Goal: Task Accomplishment & Management: Use online tool/utility

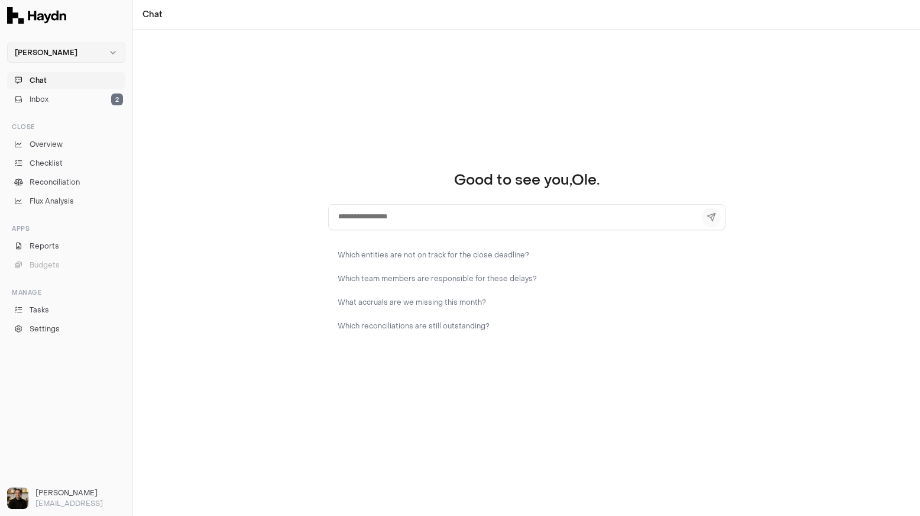
click at [61, 52] on html "[PERSON_NAME] Chat Inbox 2 Close Overview Checklist Reconciliation Flux Analysi…" at bounding box center [460, 258] width 920 height 516
click at [49, 113] on div "Nivoda" at bounding box center [66, 110] width 112 height 17
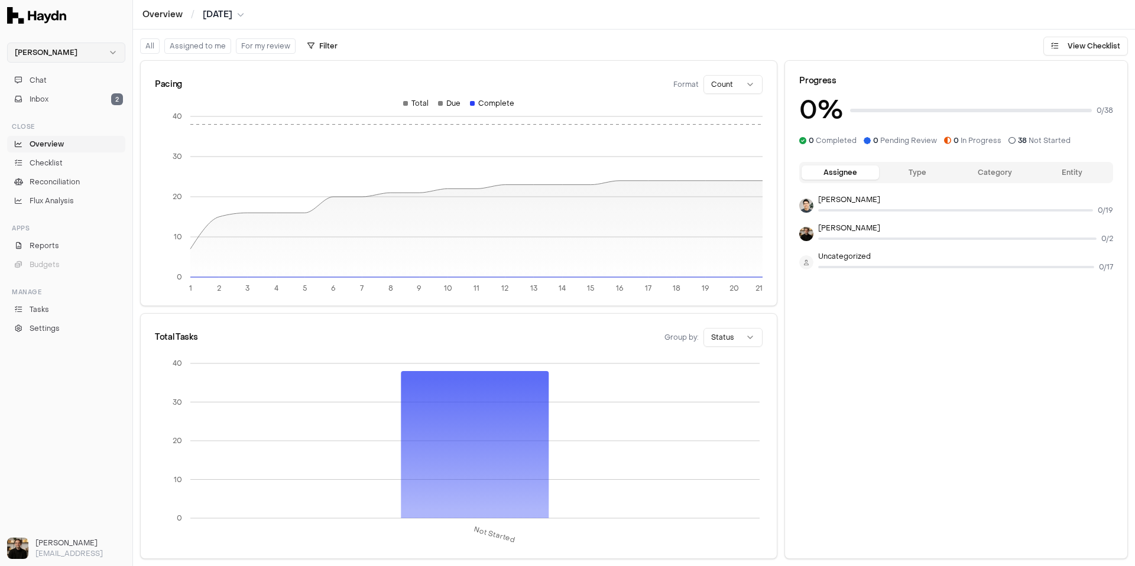
click at [53, 51] on html "[PERSON_NAME] Chat Inbox 2 Close Overview Checklist Reconciliation Flux Analysi…" at bounding box center [567, 283] width 1135 height 566
click at [53, 109] on div "Nivoda" at bounding box center [66, 110] width 112 height 17
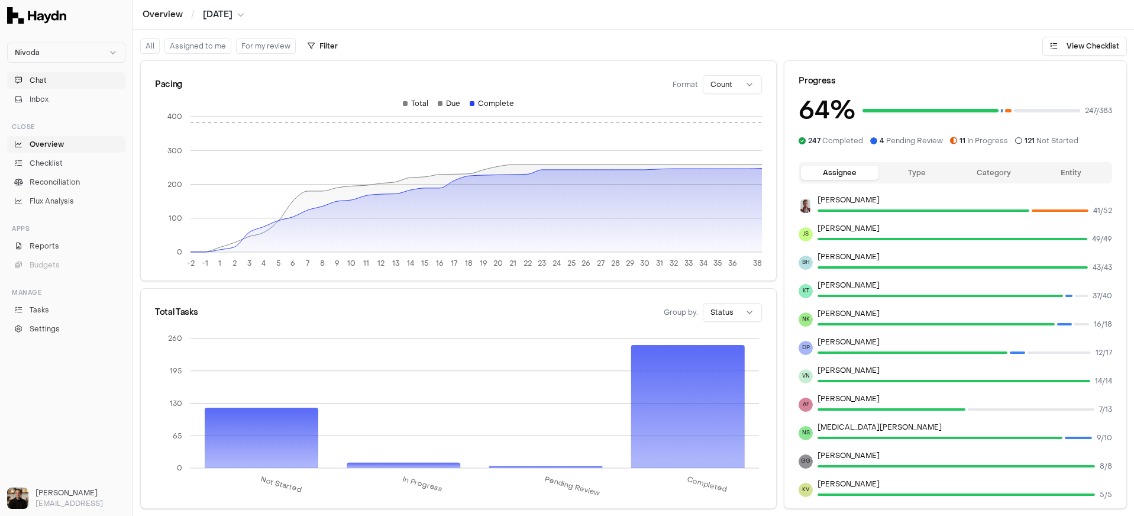
click at [48, 75] on button "Chat" at bounding box center [66, 80] width 118 height 17
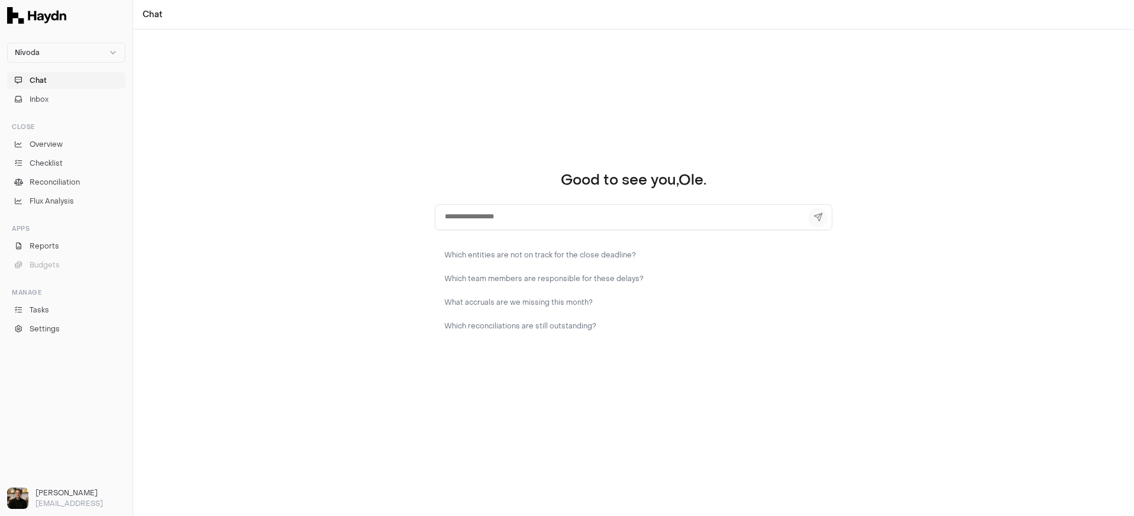
click at [526, 218] on textarea at bounding box center [633, 217] width 397 height 26
drag, startPoint x: 491, startPoint y: 217, endPoint x: 411, endPoint y: 215, distance: 79.8
click at [411, 215] on div "**********" at bounding box center [633, 273] width 1001 height 486
click at [337, 204] on div "**********" at bounding box center [633, 273] width 1001 height 486
drag, startPoint x: 486, startPoint y: 211, endPoint x: 401, endPoint y: 209, distance: 85.2
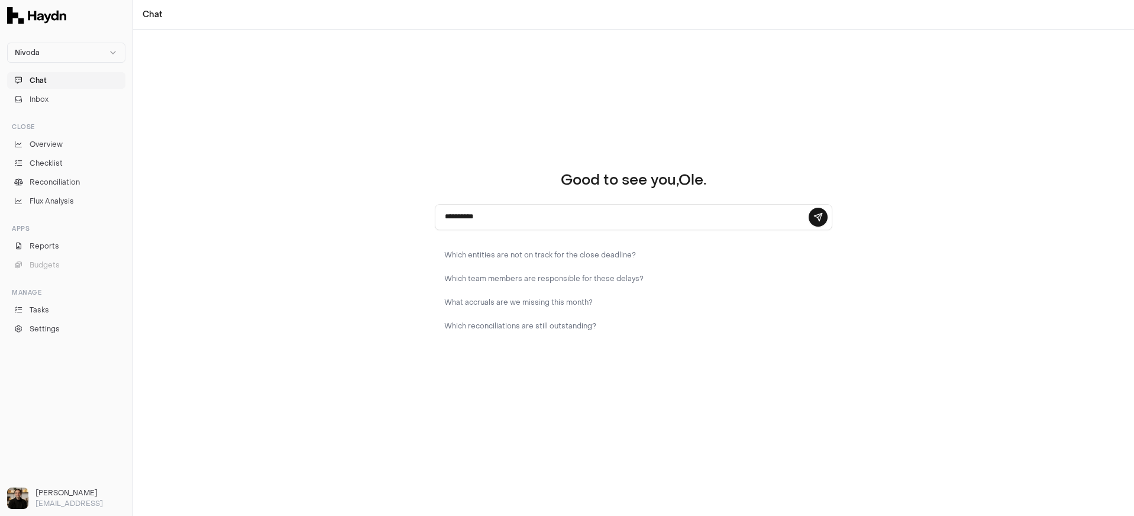
click at [401, 209] on div "**********" at bounding box center [633, 273] width 1001 height 486
drag, startPoint x: 465, startPoint y: 215, endPoint x: 512, endPoint y: 217, distance: 46.8
click at [511, 217] on textarea "**********" at bounding box center [633, 217] width 397 height 26
click at [507, 217] on textarea "**********" at bounding box center [633, 217] width 397 height 26
drag, startPoint x: 506, startPoint y: 216, endPoint x: 442, endPoint y: 215, distance: 63.9
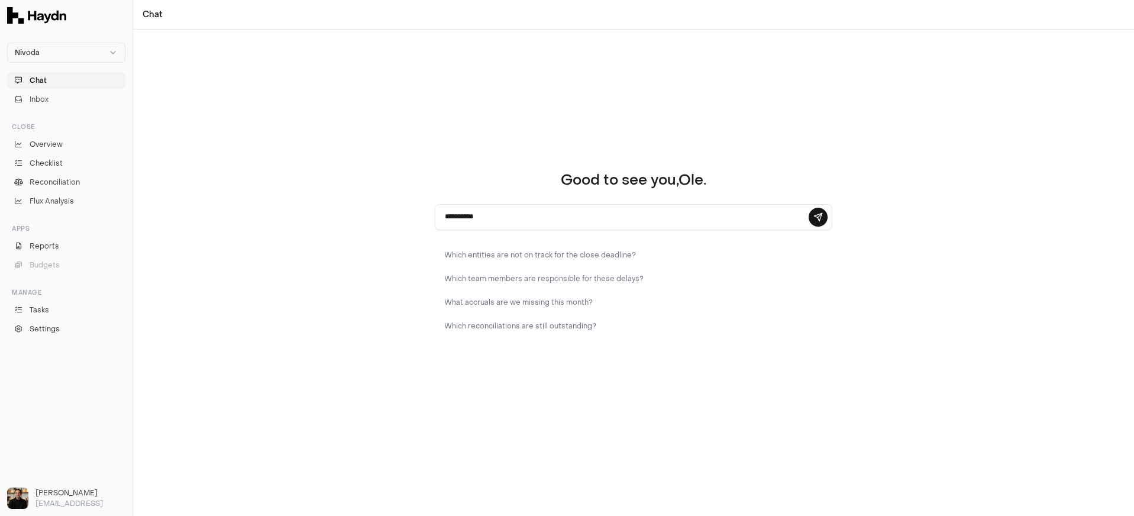
click at [442, 215] on textarea "**********" at bounding box center [633, 217] width 397 height 26
click at [318, 222] on div "Good to see you, Ole . ********* Which entities are not on track for the close …" at bounding box center [633, 273] width 1001 height 486
click at [494, 218] on textarea "*********" at bounding box center [633, 217] width 397 height 26
type textarea "*"
click at [476, 139] on div "Good to see you, Ole . Which entities are not on track for the close deadline? …" at bounding box center [633, 273] width 1001 height 486
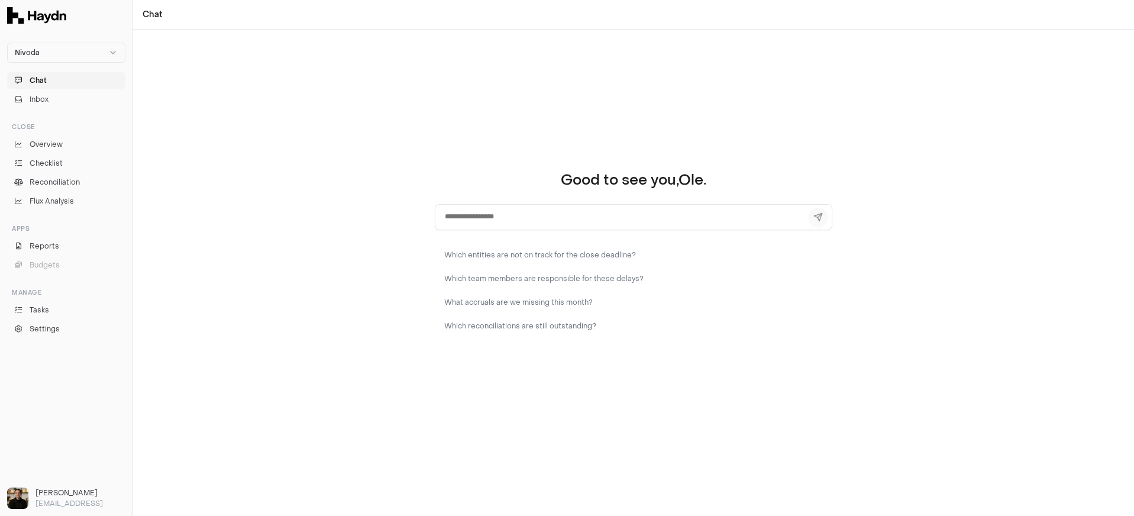
click at [143, 148] on div "Good to see you, Ole . Which entities are not on track for the close deadline? …" at bounding box center [633, 273] width 1001 height 486
click at [54, 136] on div "Close Overview Checklist Reconciliation Flux Analysis" at bounding box center [66, 163] width 128 height 102
click at [55, 141] on span "Overview" at bounding box center [46, 144] width 33 height 11
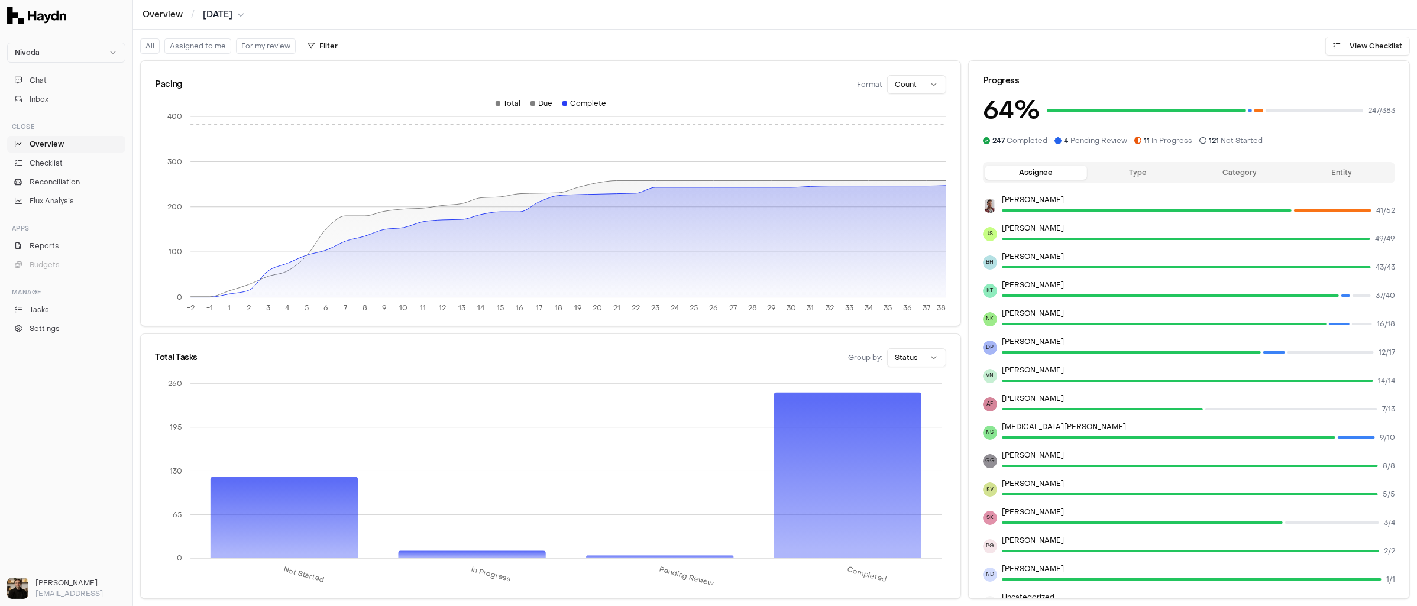
click at [911, 359] on html "Nivoda Chat Inbox Close Overview Checklist Reconciliation Flux Analysis Apps Re…" at bounding box center [708, 303] width 1417 height 606
click at [816, 345] on html "Nivoda Chat Inbox Close Overview Checklist Reconciliation Flux Analysis Apps Re…" at bounding box center [708, 303] width 1417 height 606
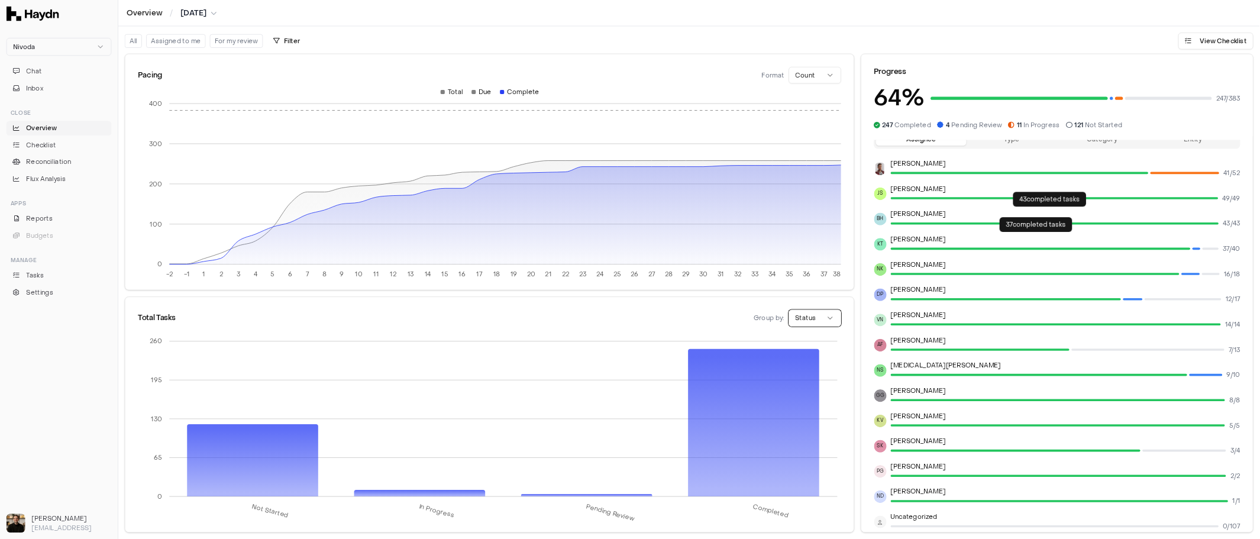
scroll to position [28, 0]
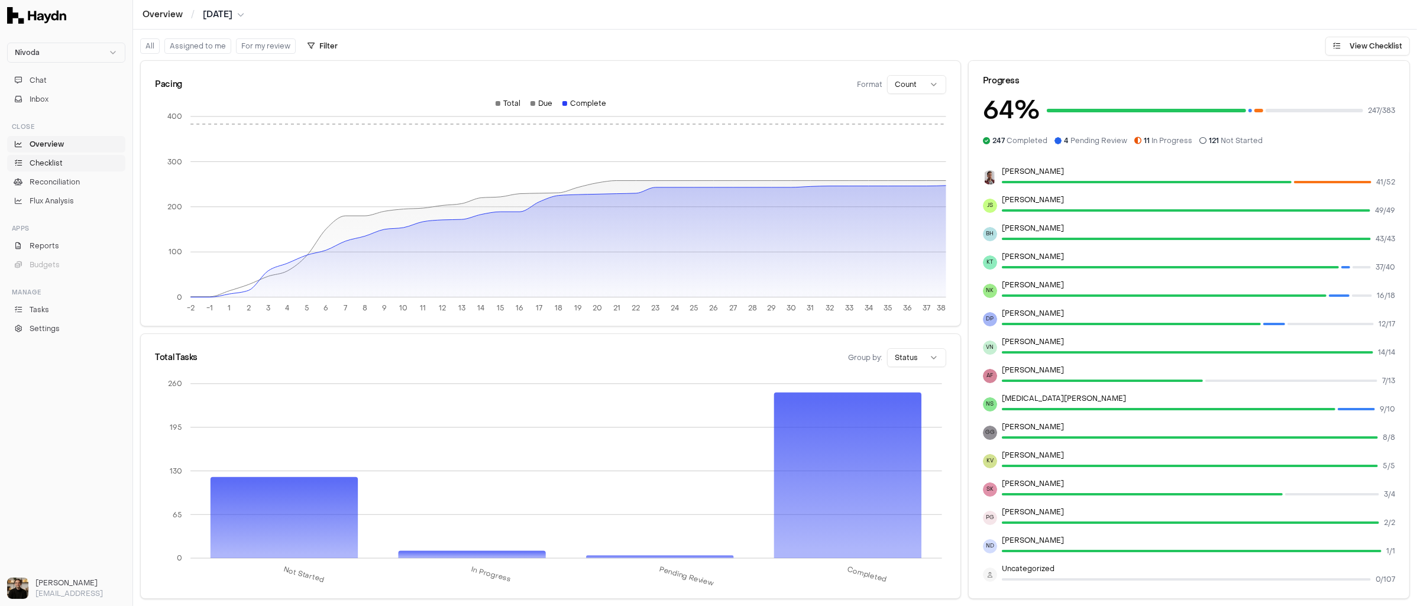
click at [83, 166] on link "Checklist" at bounding box center [66, 163] width 118 height 17
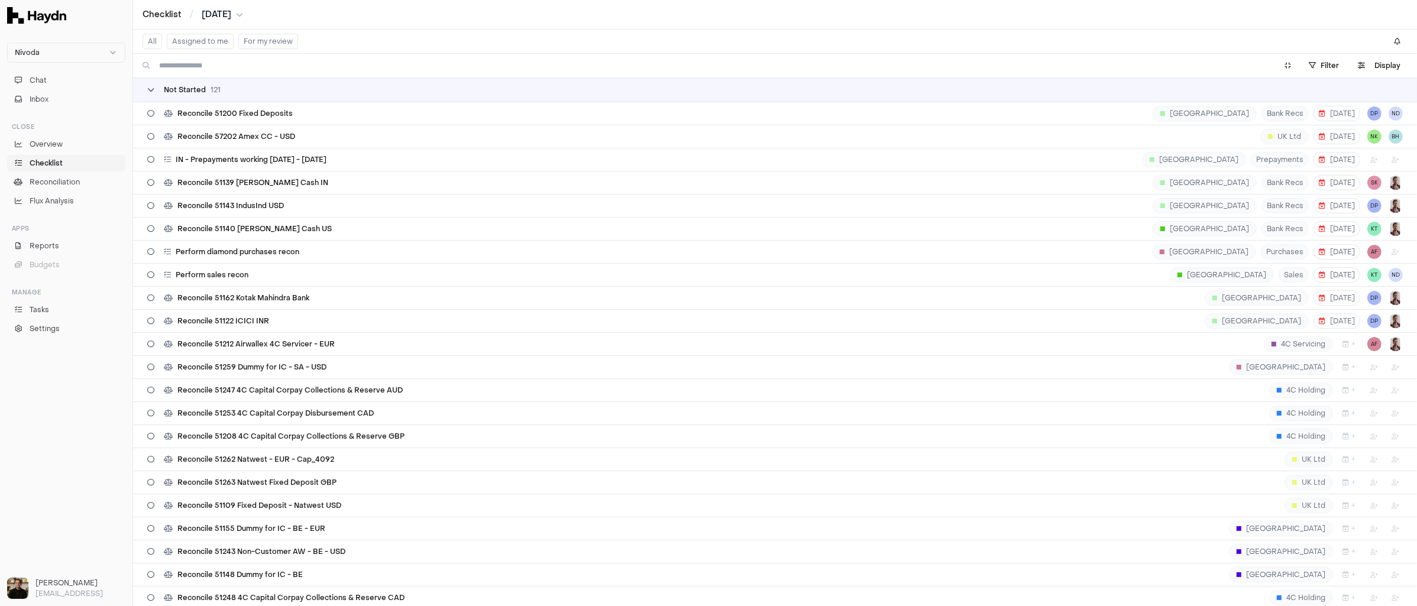
click at [187, 92] on span "Not Started" at bounding box center [185, 89] width 42 height 9
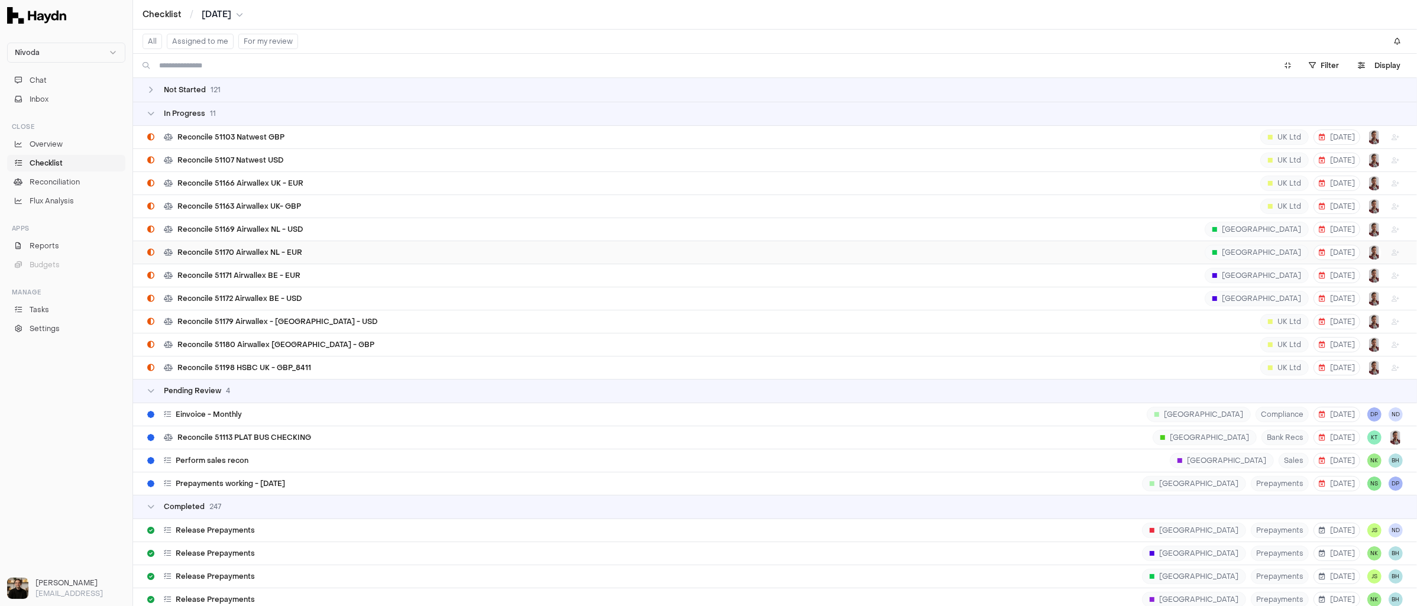
click at [237, 245] on div "Reconcile 51170 Airwallex NL - EUR Netherlands 8 Aug" at bounding box center [774, 252] width 1255 height 22
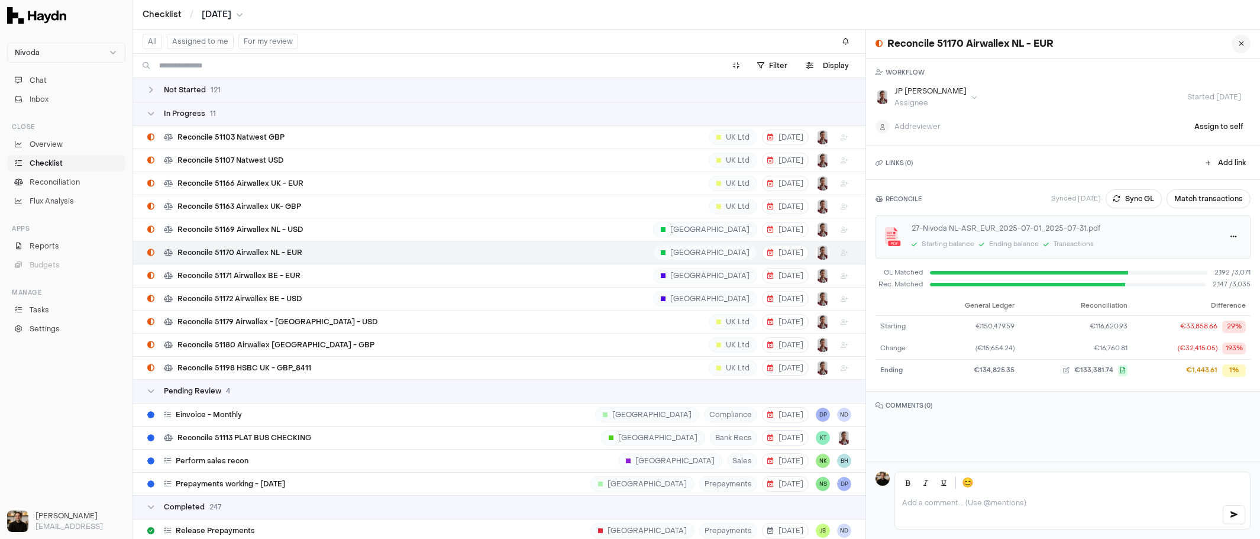
click at [1135, 44] on icon at bounding box center [1240, 43] width 5 height 7
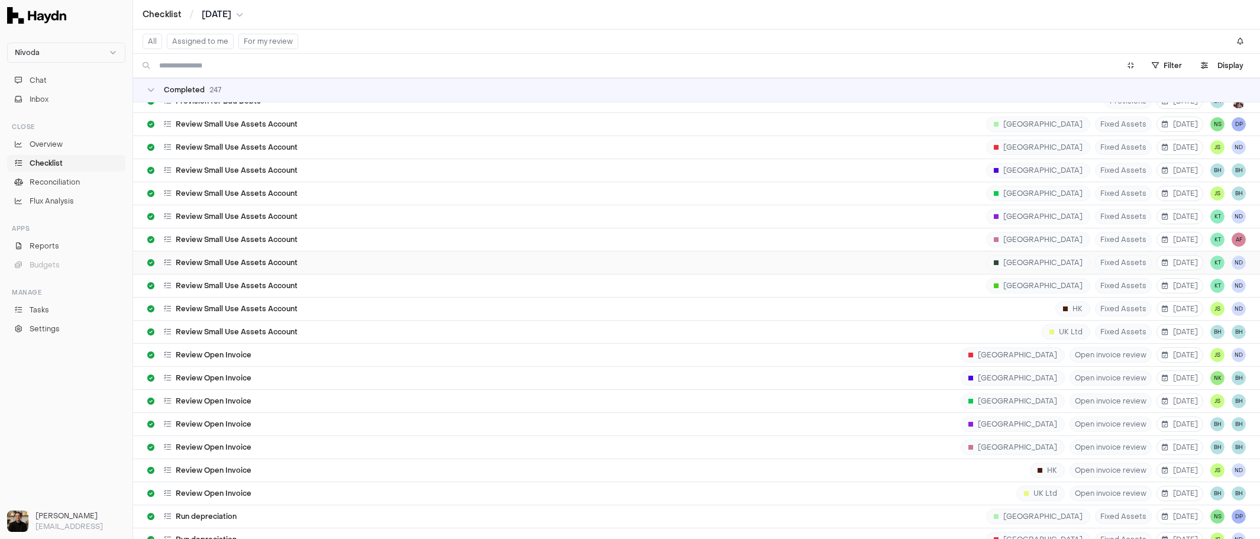
scroll to position [818, 0]
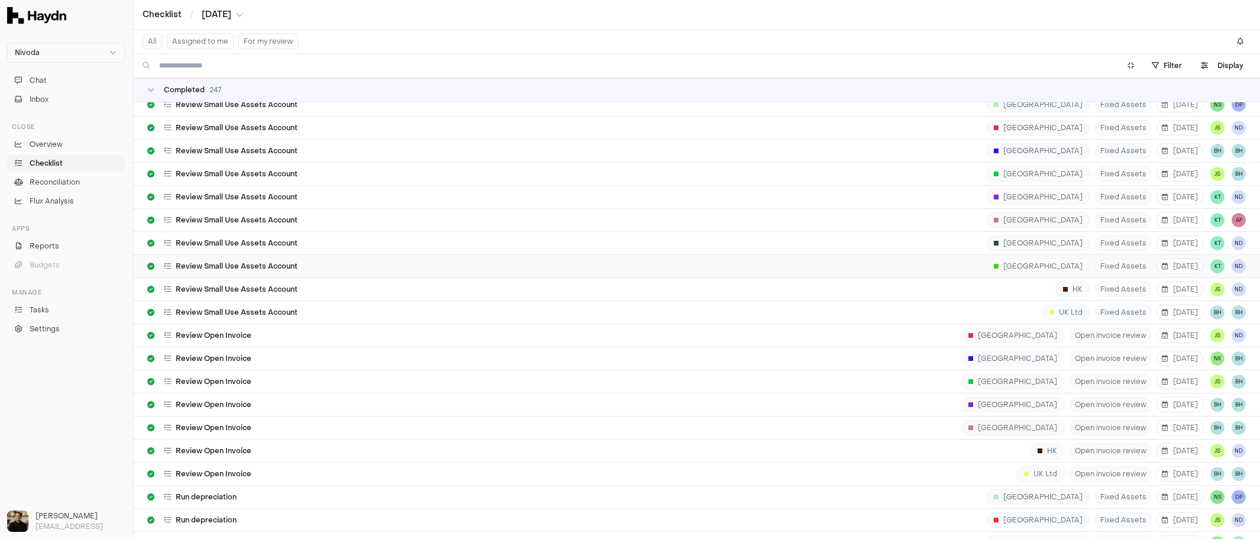
click at [219, 255] on div "Review Small Use Assets Account USA Fixed Assets 4 Aug KT ND" at bounding box center [696, 266] width 1098 height 22
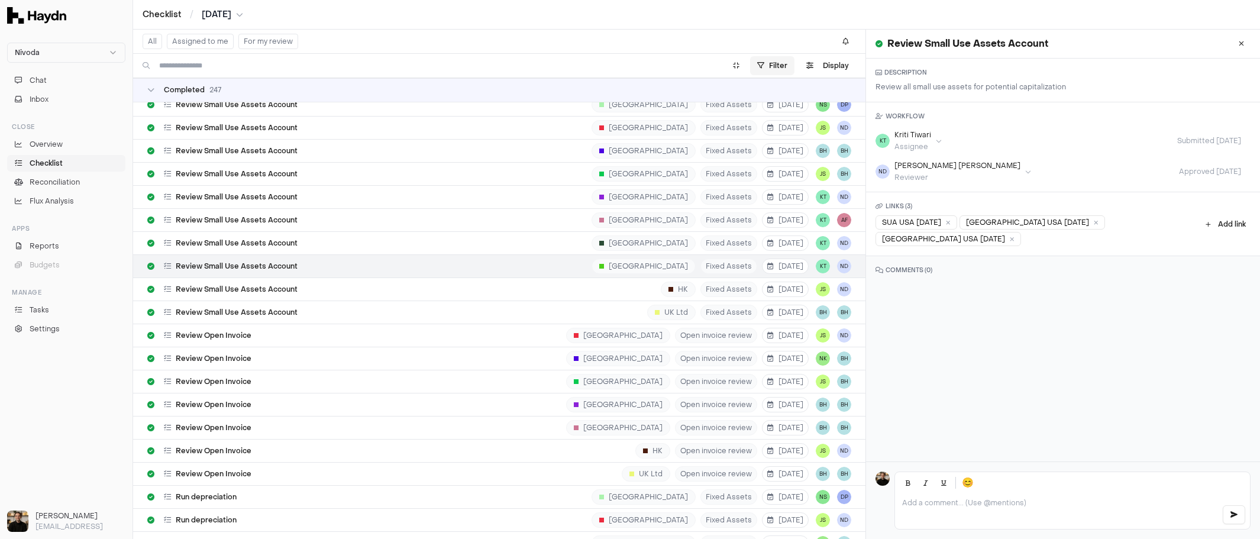
click at [776, 58] on html "Nivoda Chat Inbox Close Overview Checklist Reconciliation Flux Analysis Apps Re…" at bounding box center [630, 269] width 1260 height 539
click at [826, 63] on html "Nivoda Chat Inbox Close Overview Checklist Reconciliation Flux Analysis Apps Re…" at bounding box center [630, 269] width 1260 height 539
click at [825, 64] on button "Display" at bounding box center [827, 65] width 57 height 19
click at [819, 102] on html "Nivoda Chat Inbox Close Overview Checklist Reconciliation Flux Analysis Apps Re…" at bounding box center [630, 269] width 1260 height 539
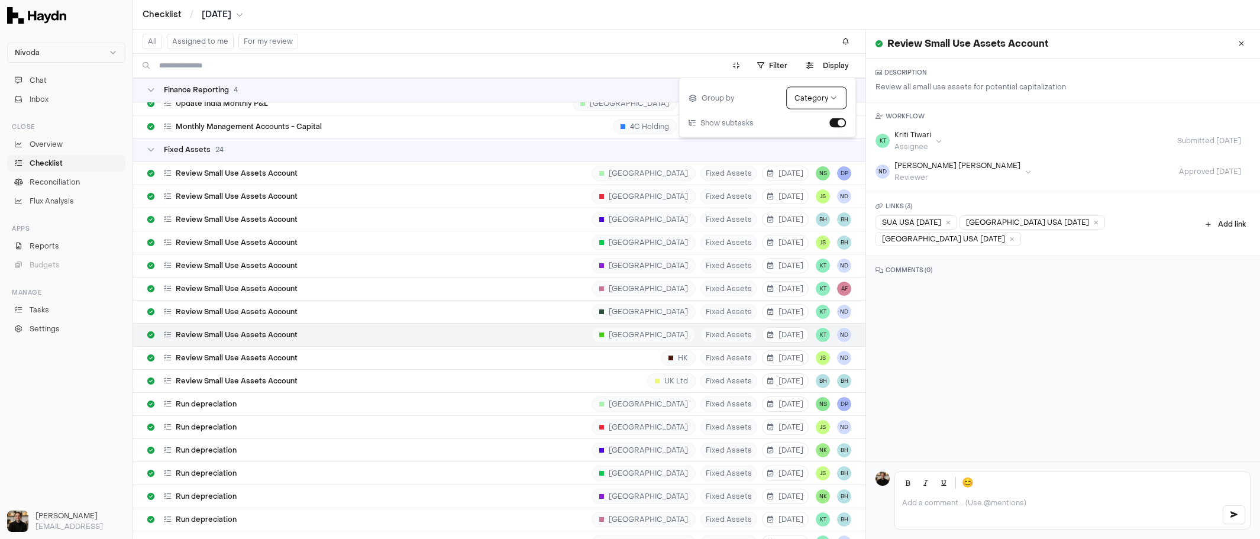
scroll to position [1154, 0]
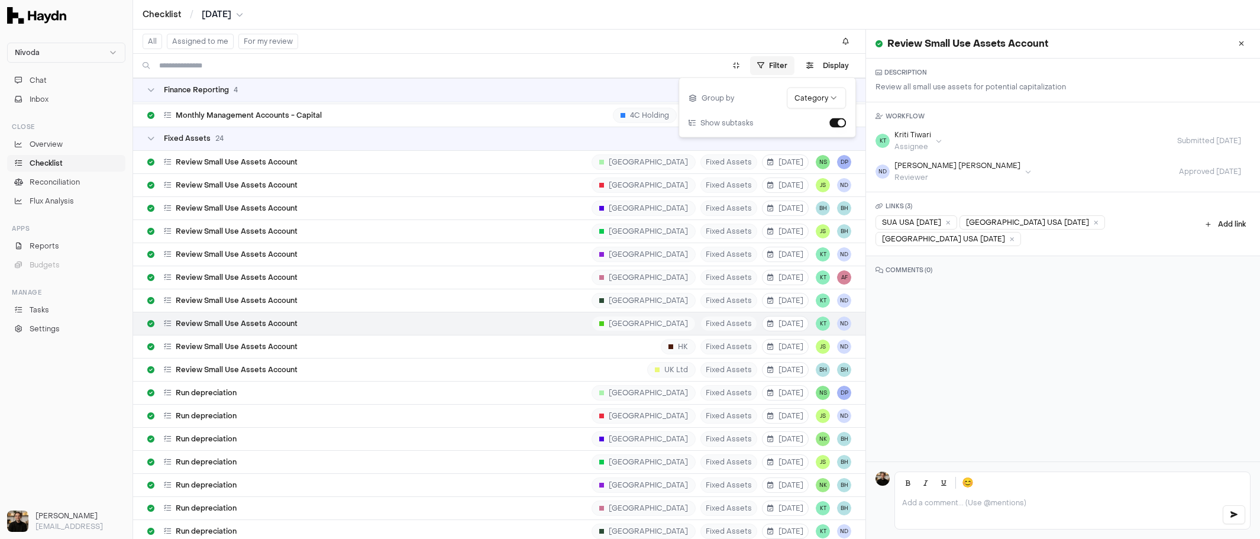
click at [778, 63] on html "Nivoda Chat Inbox Close Overview Checklist Reconciliation Flux Analysis Apps Re…" at bounding box center [630, 269] width 1260 height 539
click at [653, 43] on html "Nivoda Chat Inbox Close Overview Checklist Reconciliation Flux Analysis Apps Re…" at bounding box center [630, 269] width 1260 height 539
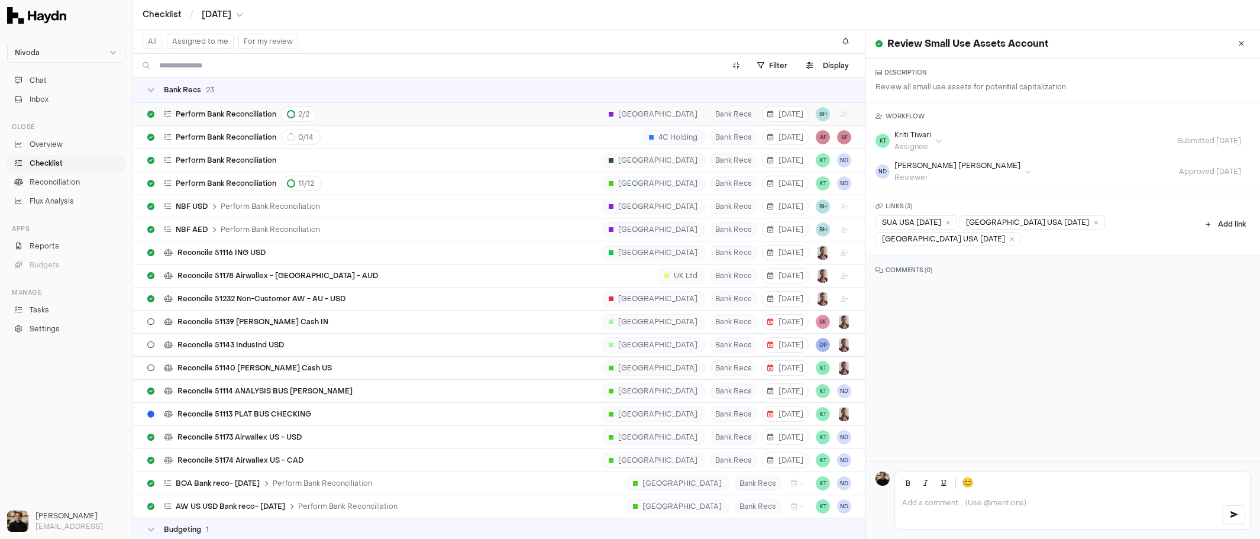
scroll to position [0, 0]
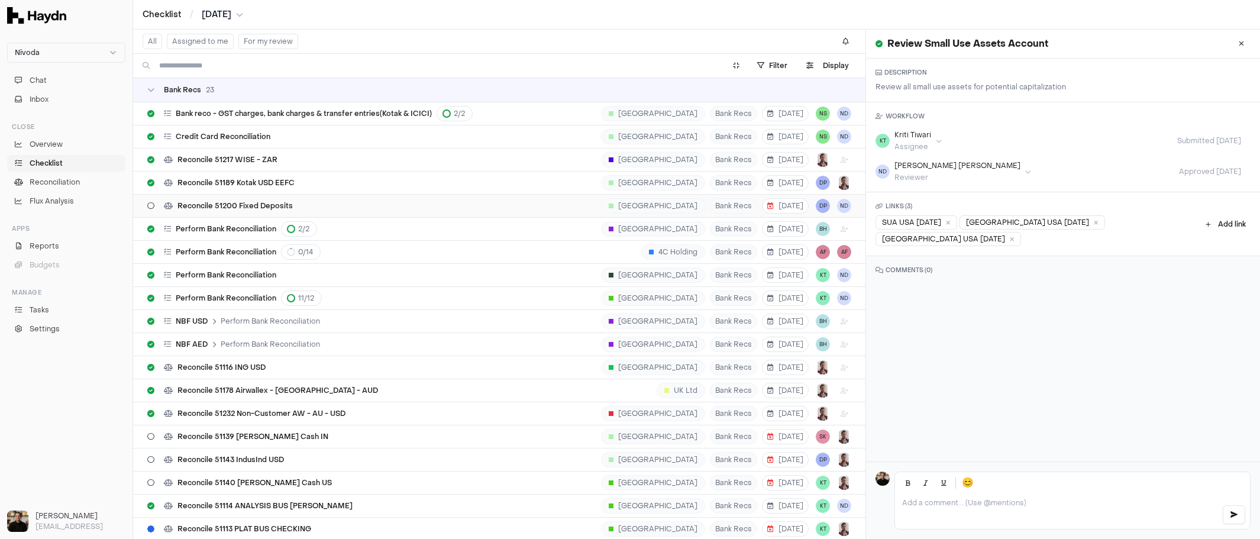
click at [272, 206] on span "Reconcile 51200 Fixed Deposits" at bounding box center [234, 205] width 115 height 9
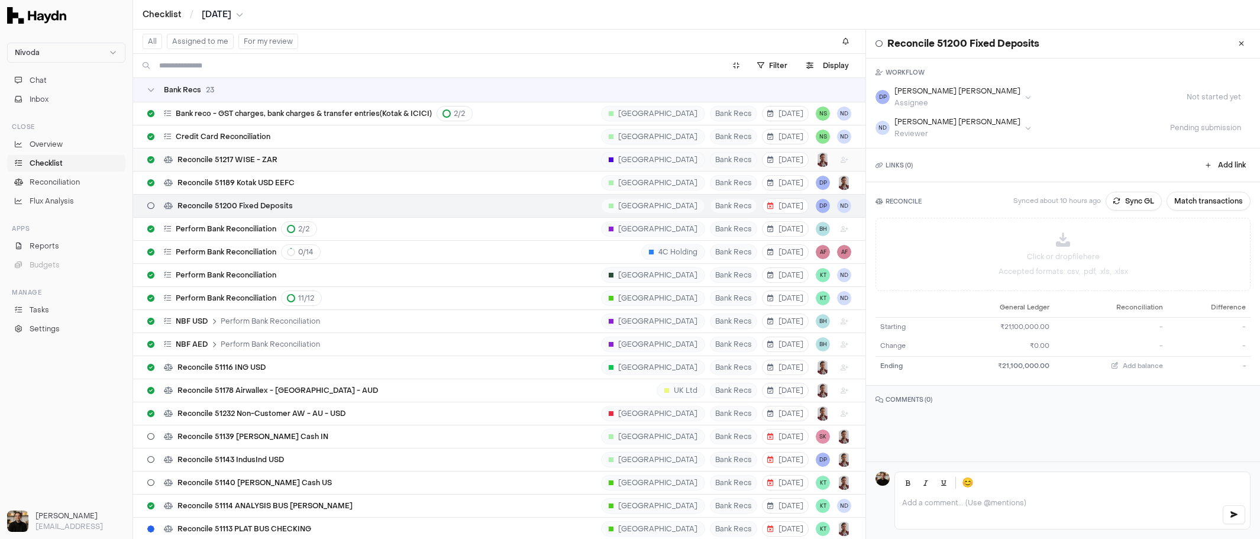
click at [281, 159] on div "Reconcile 51217 WISE - ZAR Belgium Bank Recs 8 Aug" at bounding box center [499, 159] width 704 height 22
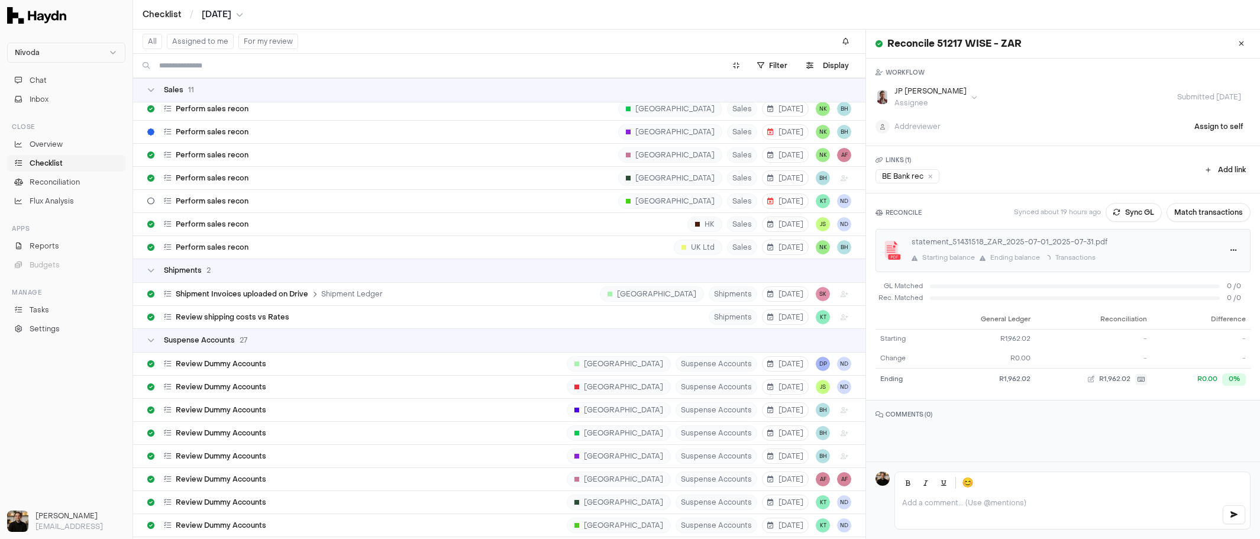
scroll to position [3528, 0]
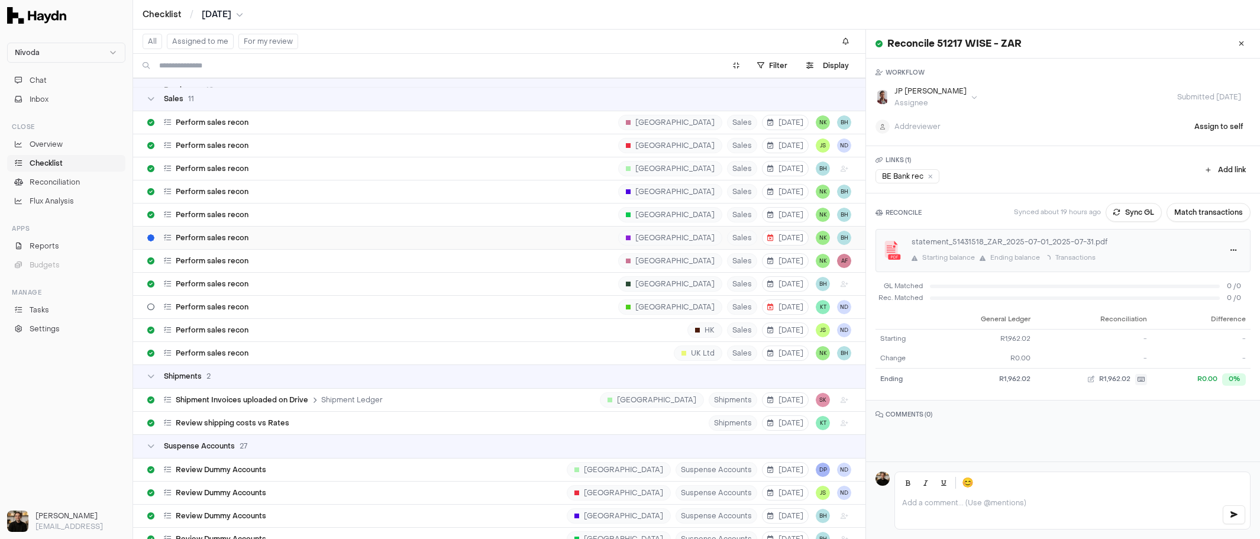
click at [198, 233] on span "Perform sales recon" at bounding box center [212, 237] width 73 height 9
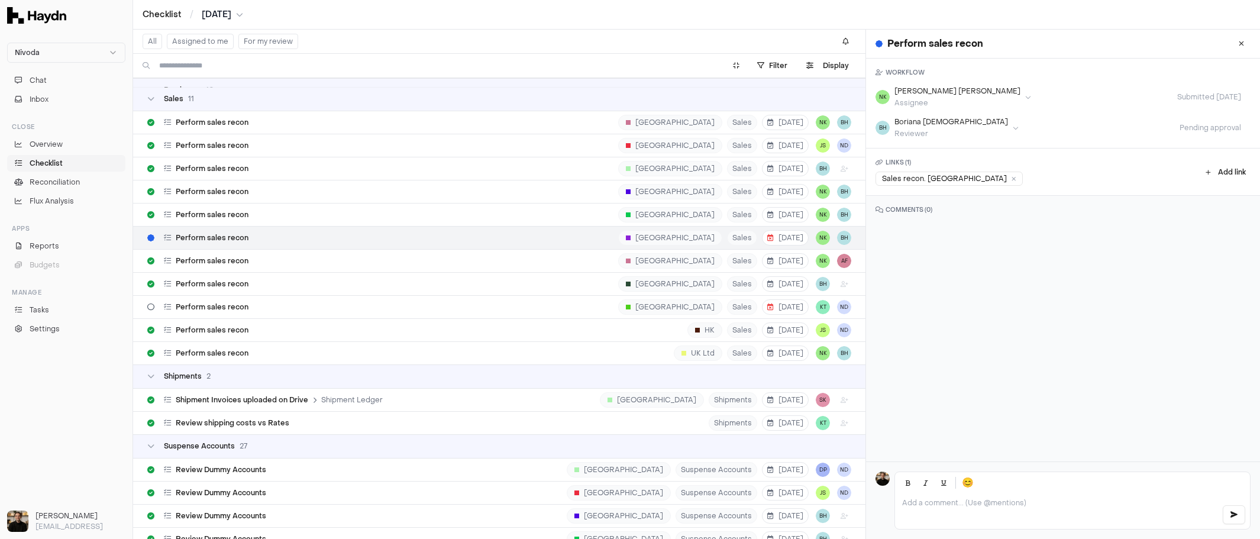
scroll to position [3703, 0]
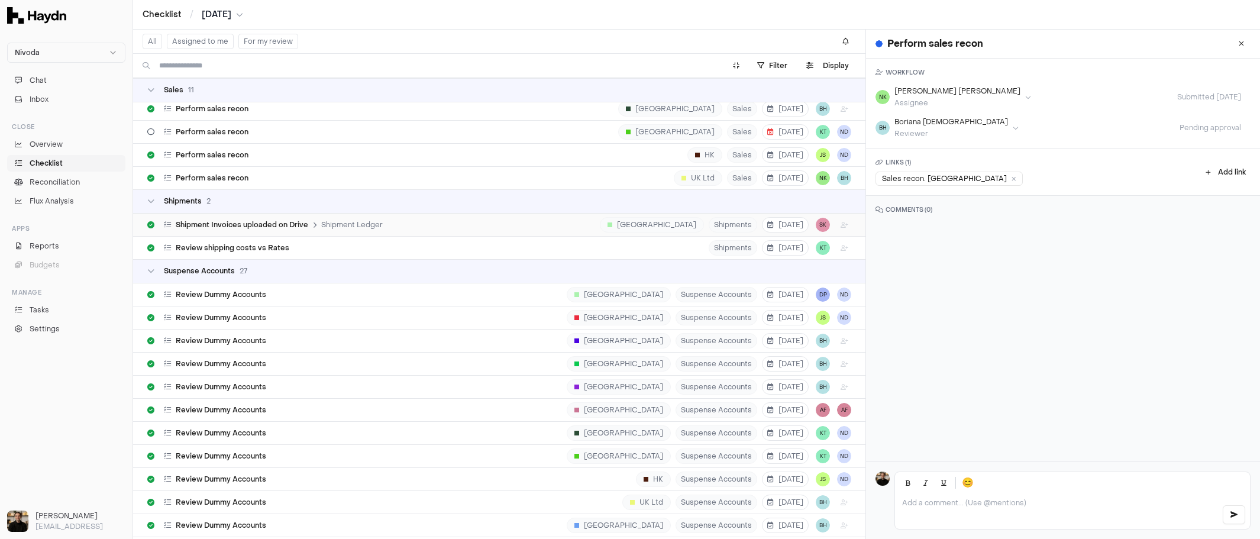
click at [258, 220] on span "Shipment Invoices uploaded on Drive" at bounding box center [242, 224] width 132 height 9
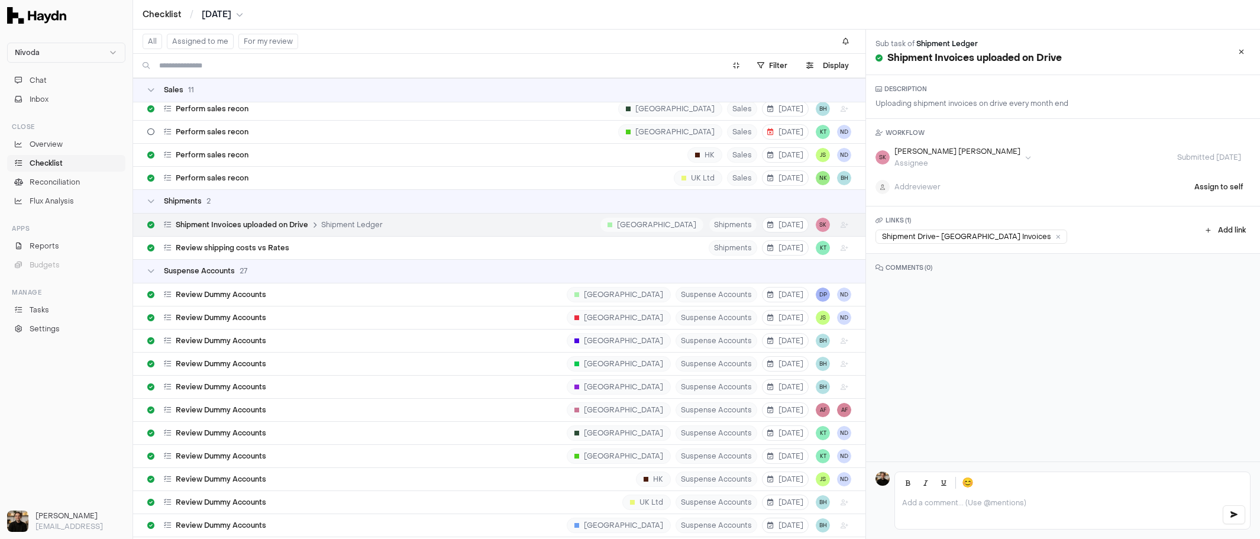
click at [252, 213] on div "Shipment Invoices uploaded on Drive Shipment Ledger India Shipments 7 Aug SK" at bounding box center [499, 224] width 704 height 22
click at [245, 237] on div "Review shipping costs vs Rates Shipments 11 Aug KT" at bounding box center [499, 248] width 704 height 22
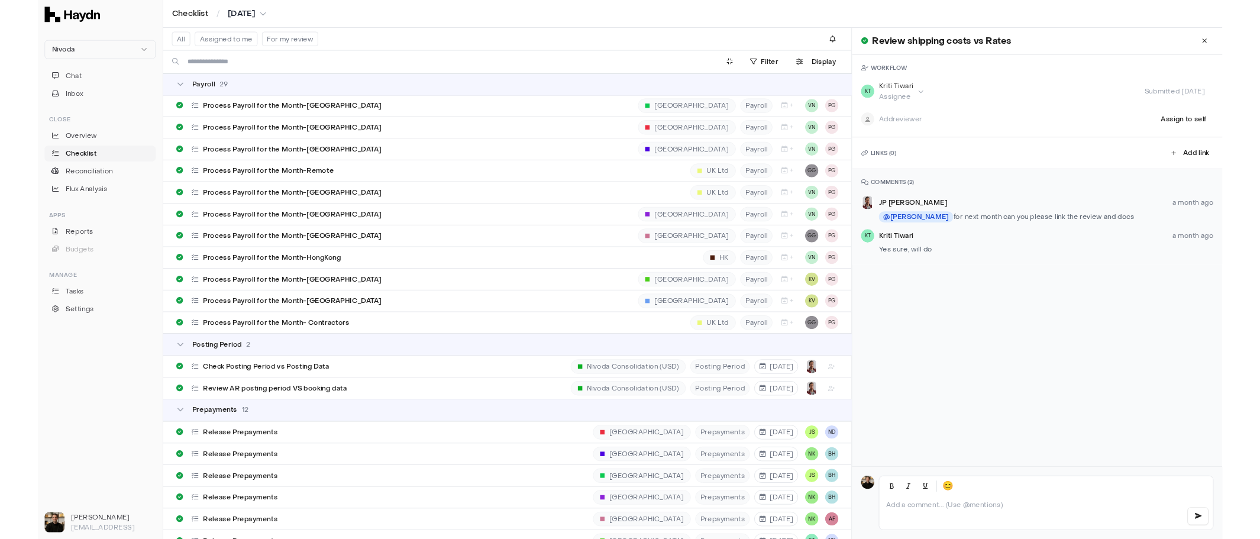
scroll to position [2520, 0]
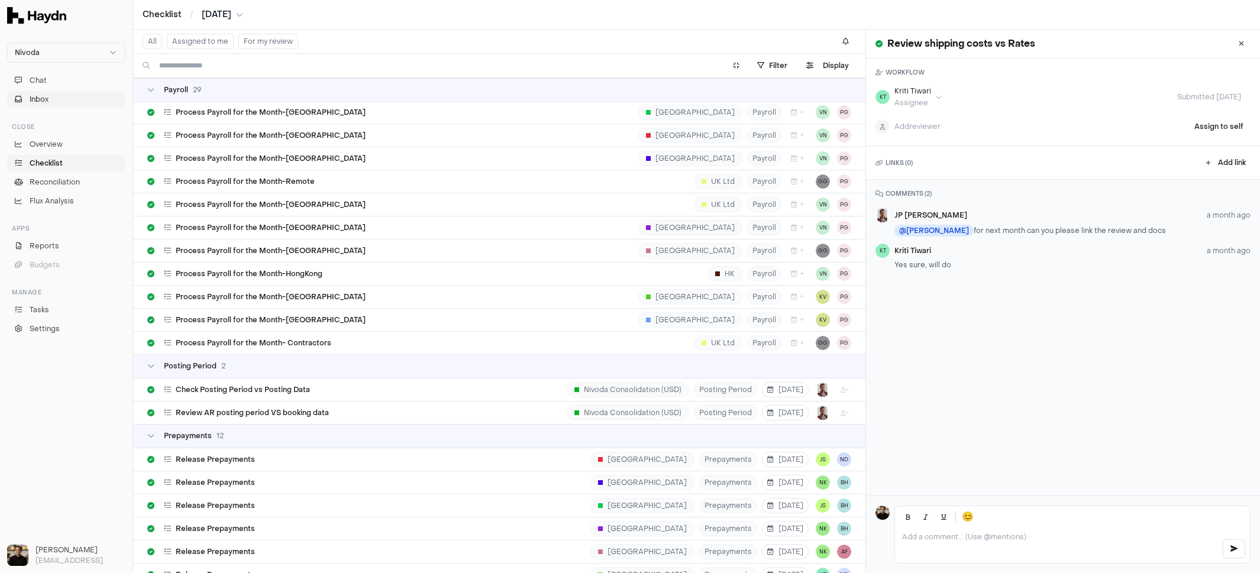
click at [56, 102] on button "Inbox" at bounding box center [66, 99] width 118 height 17
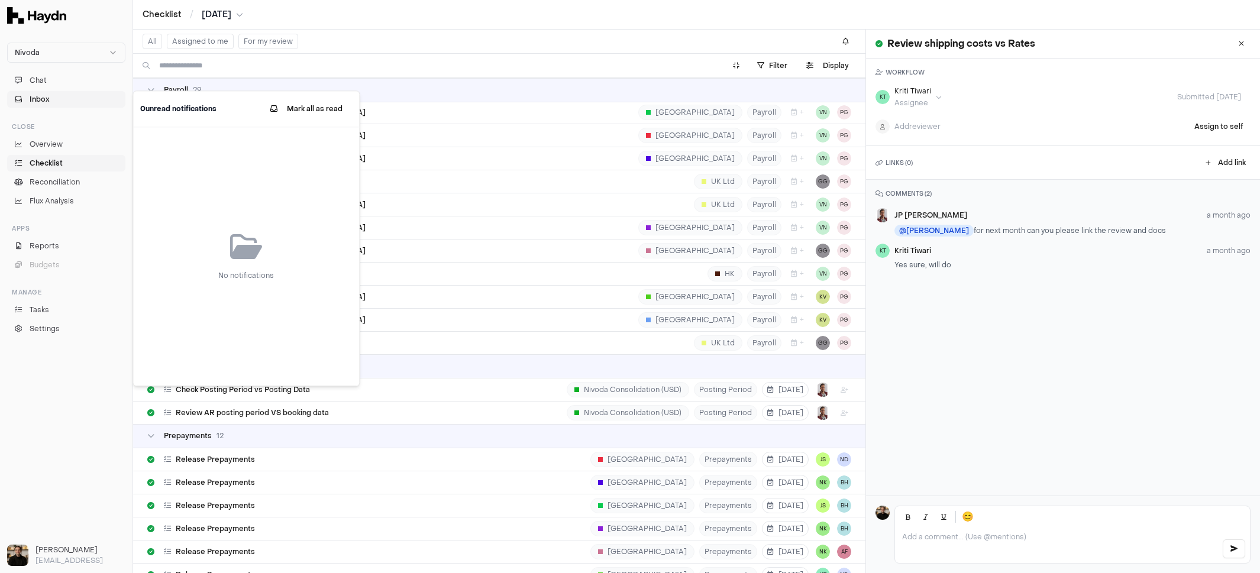
click at [66, 172] on ul "Overview Checklist Reconciliation Flux Analysis" at bounding box center [66, 172] width 118 height 73
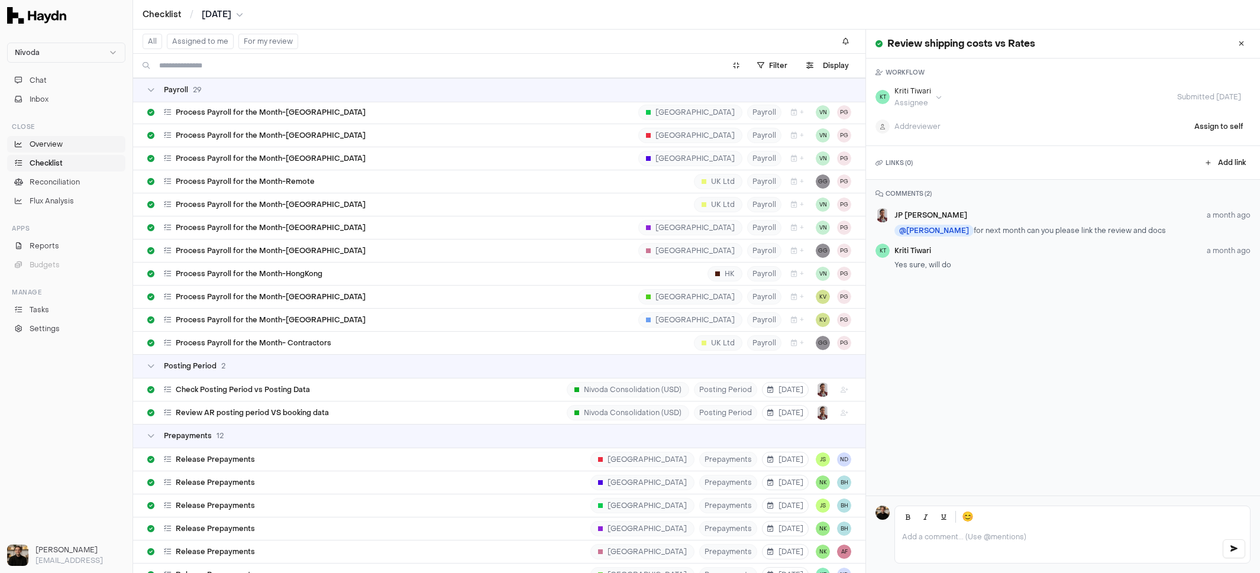
click at [48, 150] on link "Overview" at bounding box center [66, 144] width 118 height 17
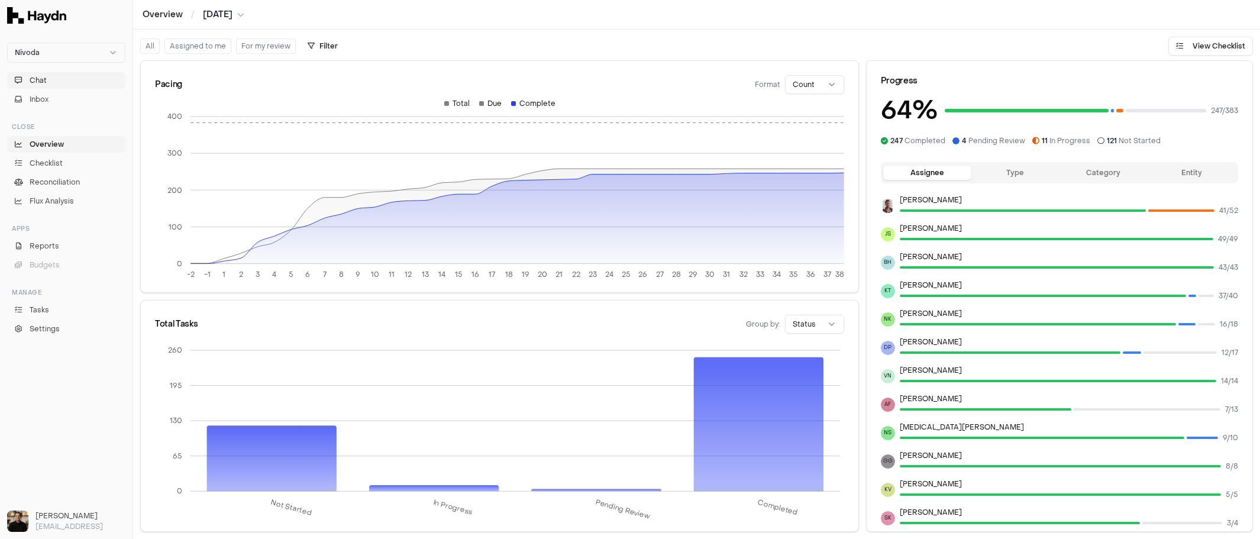
click at [27, 84] on button "Chat" at bounding box center [66, 80] width 118 height 17
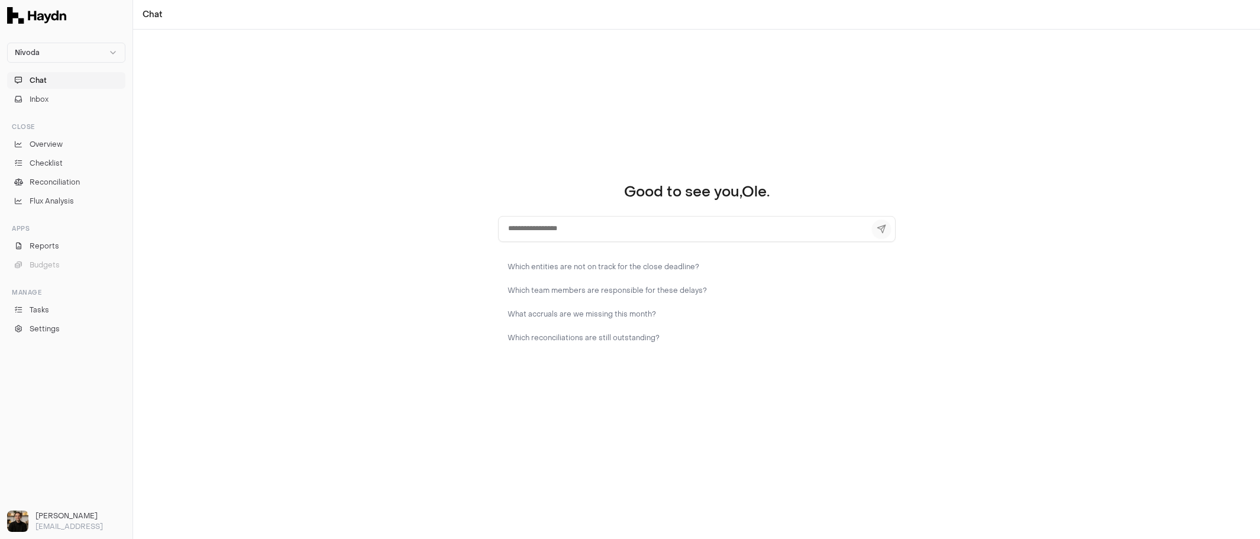
click at [563, 226] on textarea at bounding box center [696, 229] width 397 height 26
type textarea "**********"
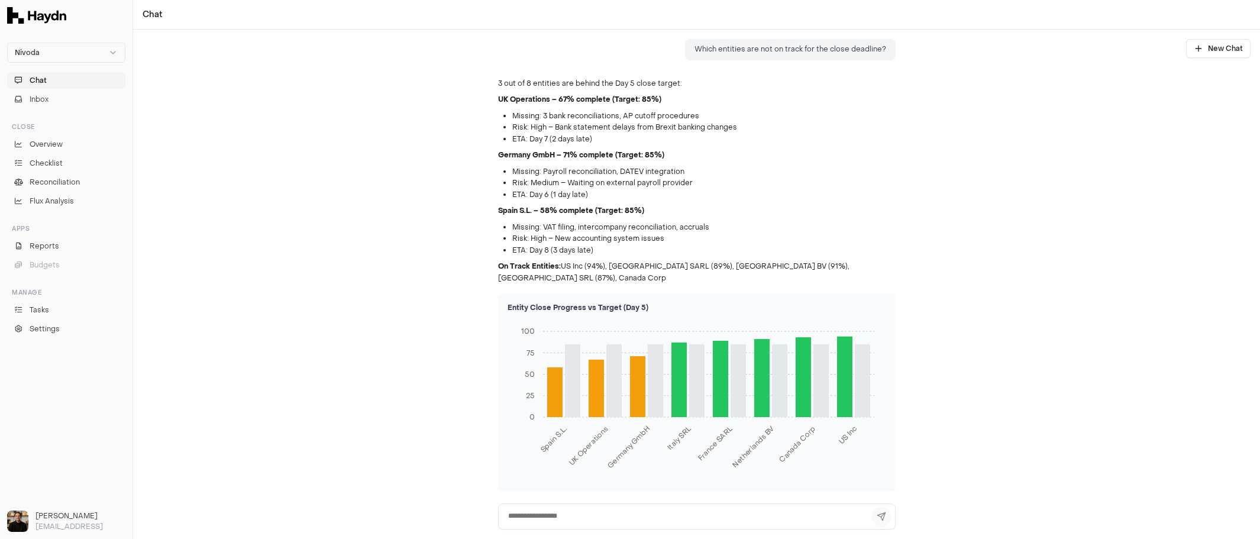
click at [564, 520] on textarea at bounding box center [696, 516] width 397 height 26
type textarea "**********"
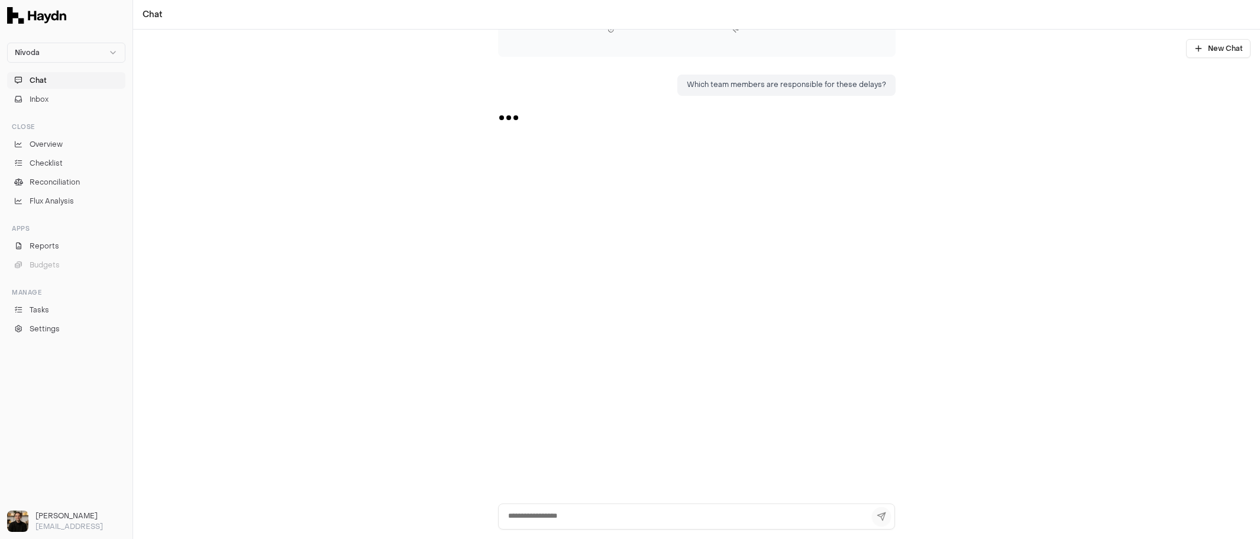
scroll to position [452, 0]
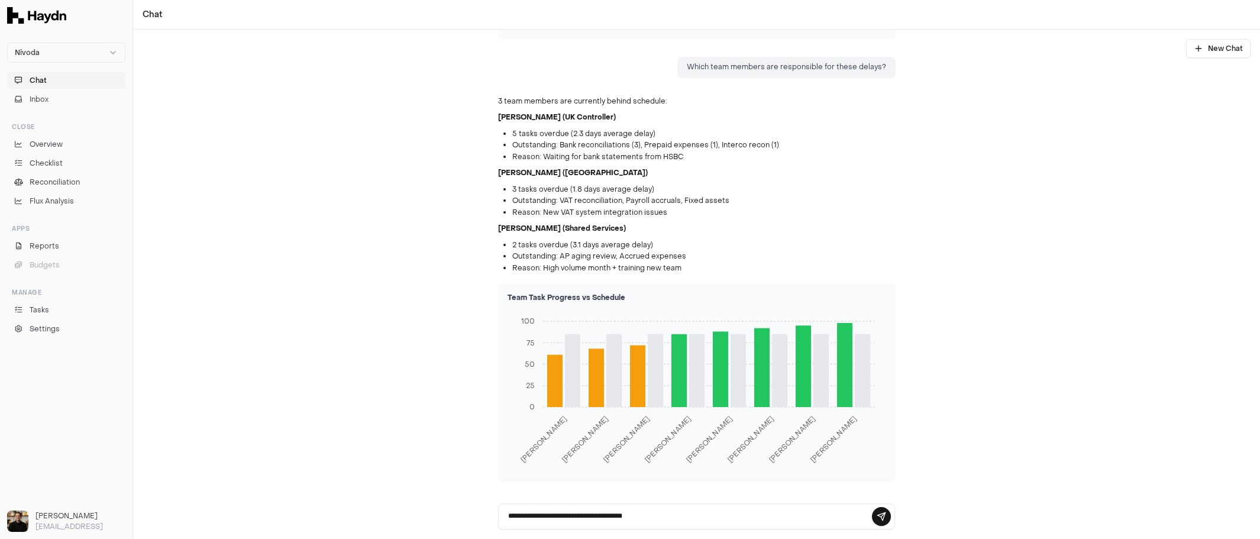
type textarea "**********"
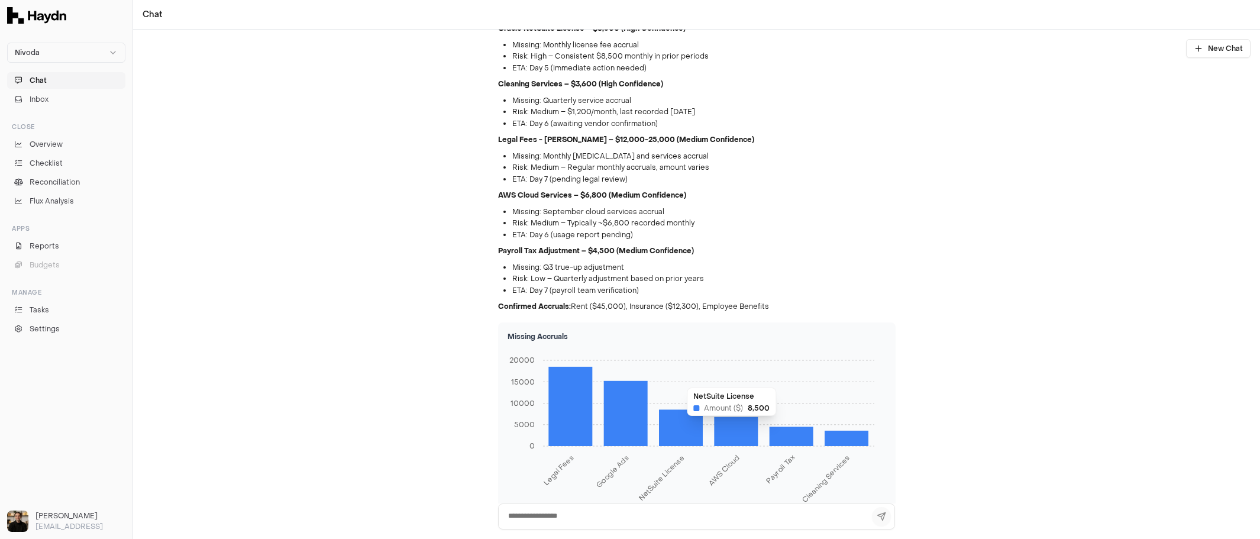
scroll to position [1118, 0]
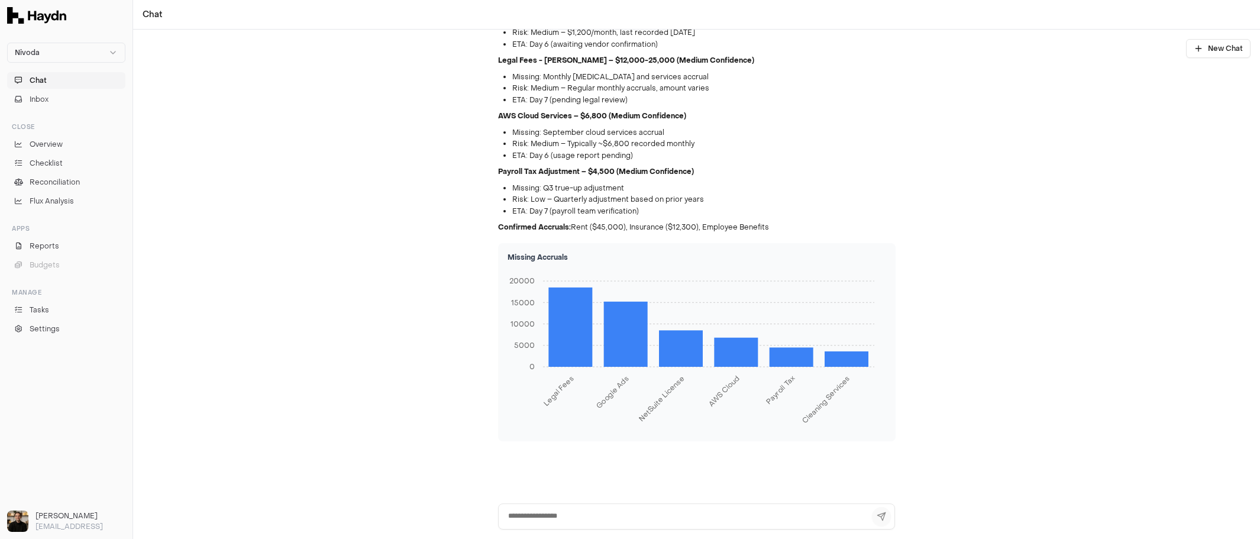
click at [591, 510] on textarea at bounding box center [696, 516] width 397 height 26
type textarea "**********"
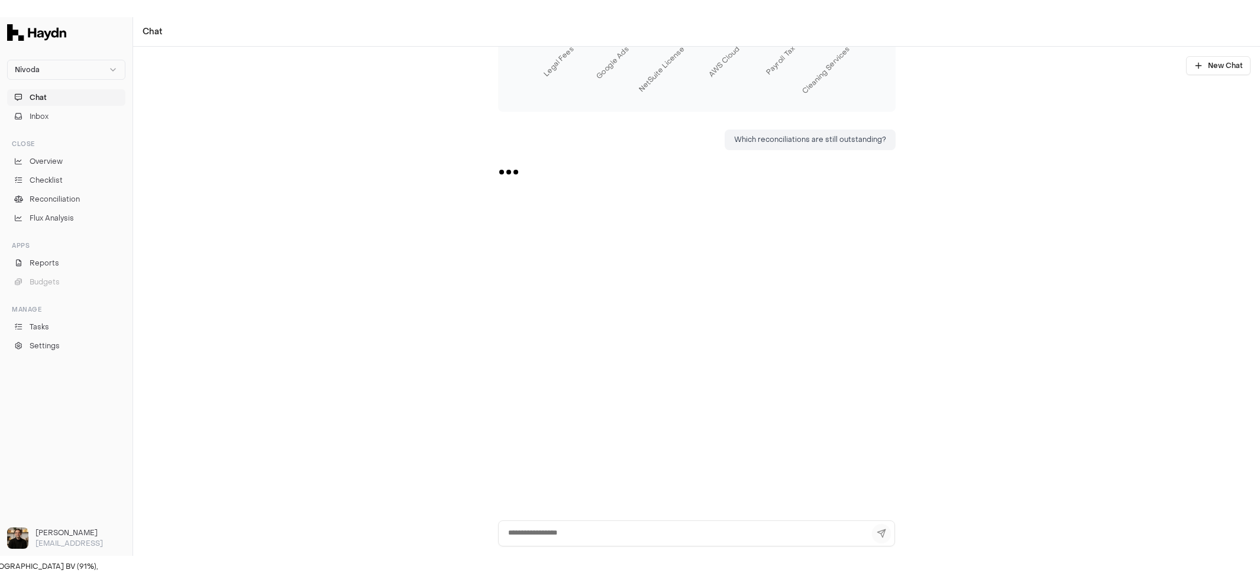
scroll to position [1520, 0]
